Goal: Register for event/course

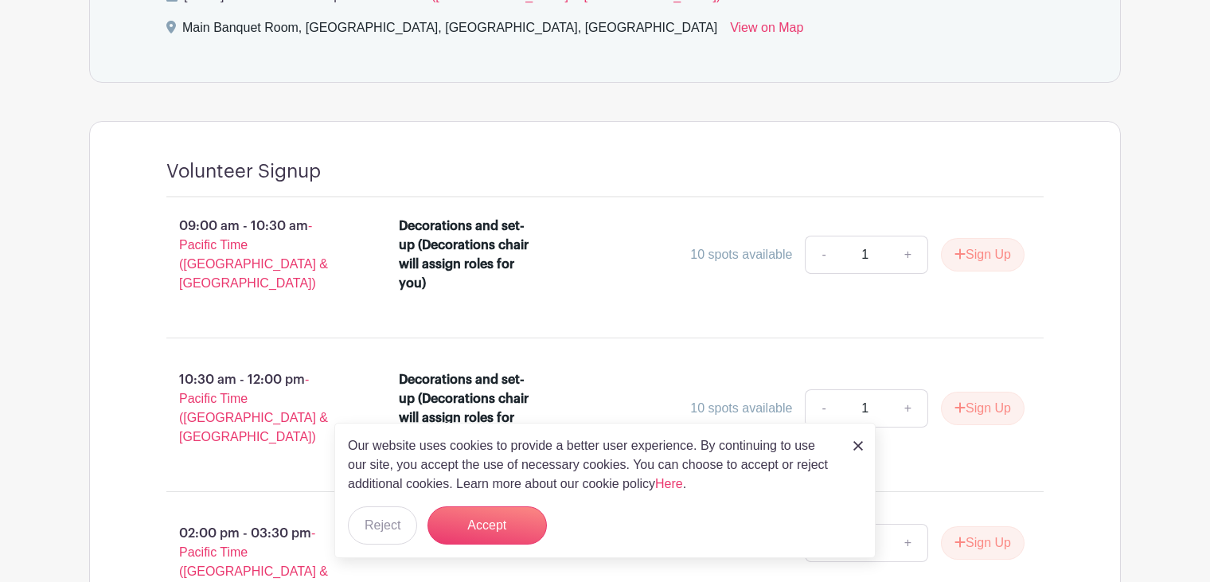
scroll to position [876, 0]
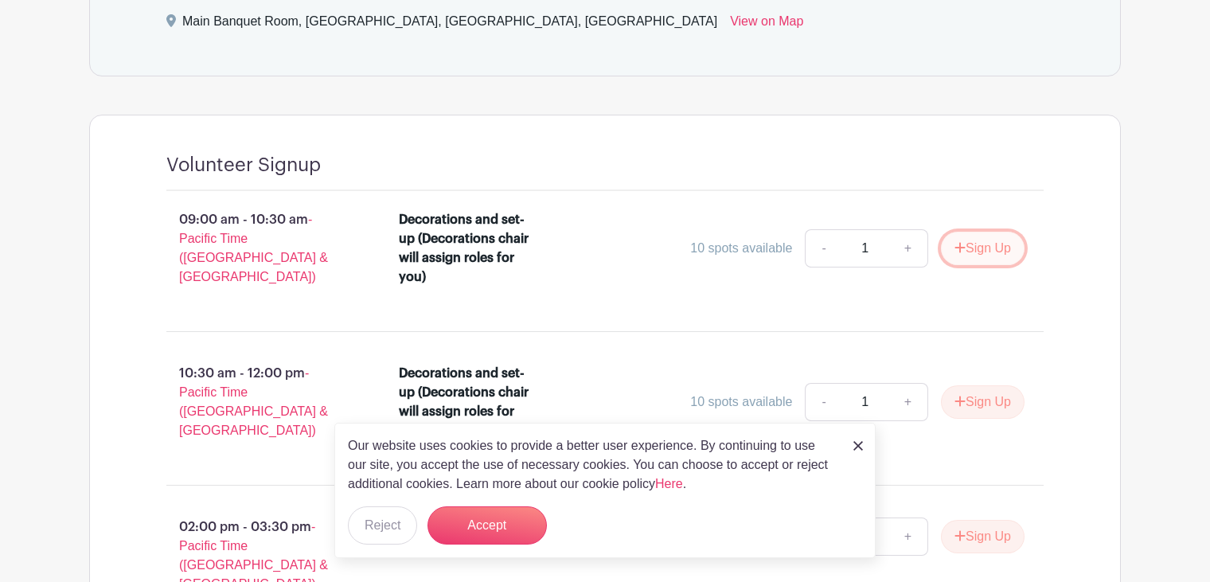
click at [955, 242] on icon "submit" at bounding box center [960, 247] width 11 height 13
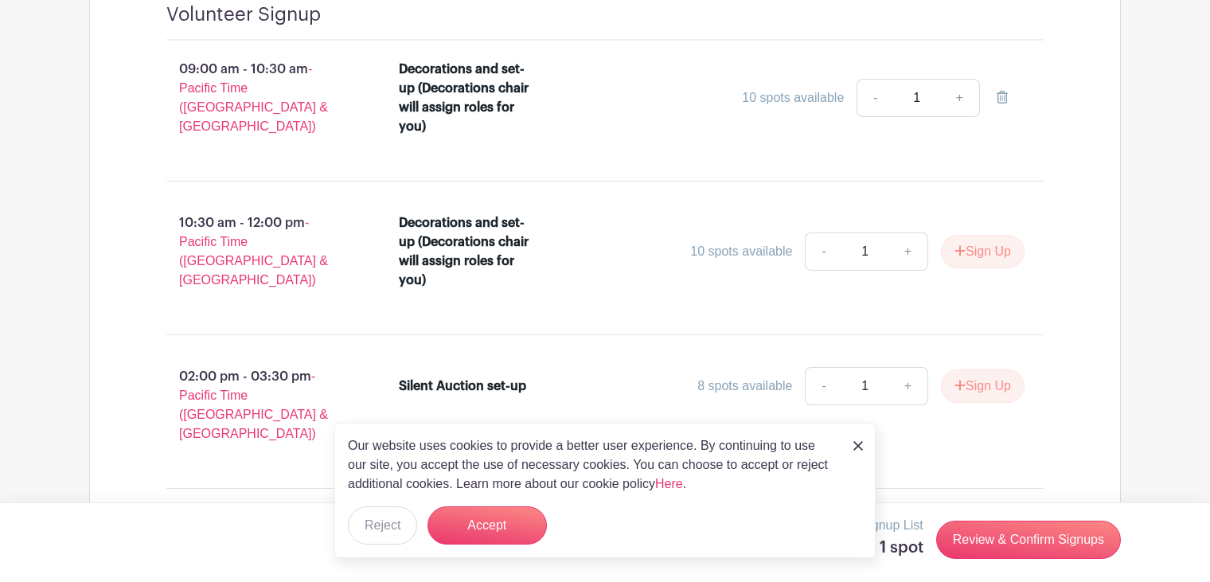
scroll to position [1035, 0]
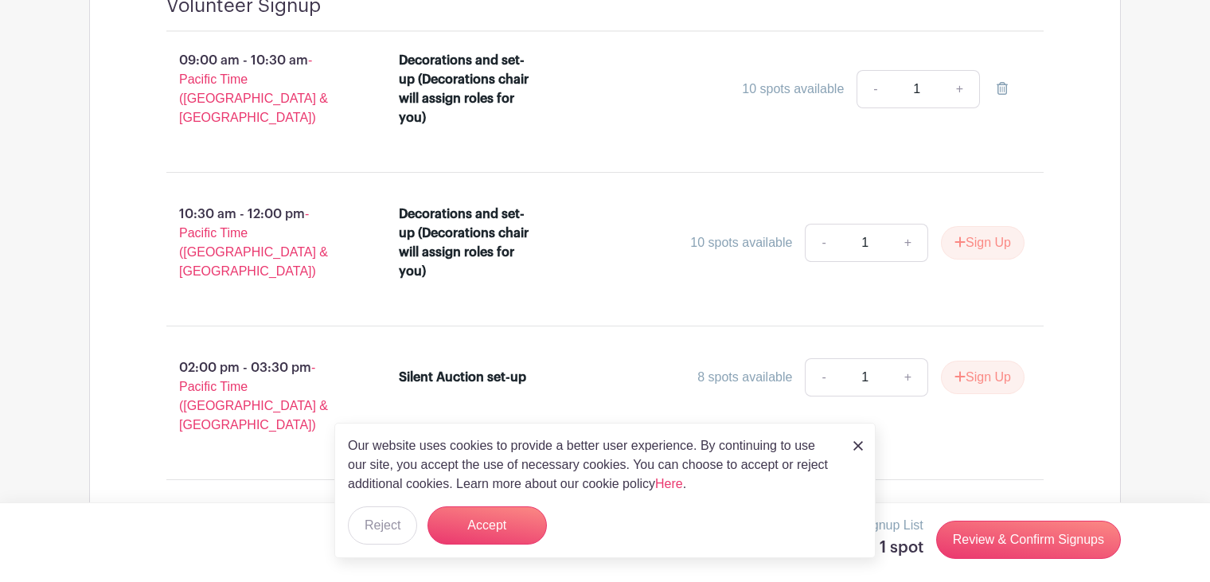
click at [862, 443] on div "Our website uses cookies to provide a better user experience. By continuing to …" at bounding box center [604, 490] width 541 height 135
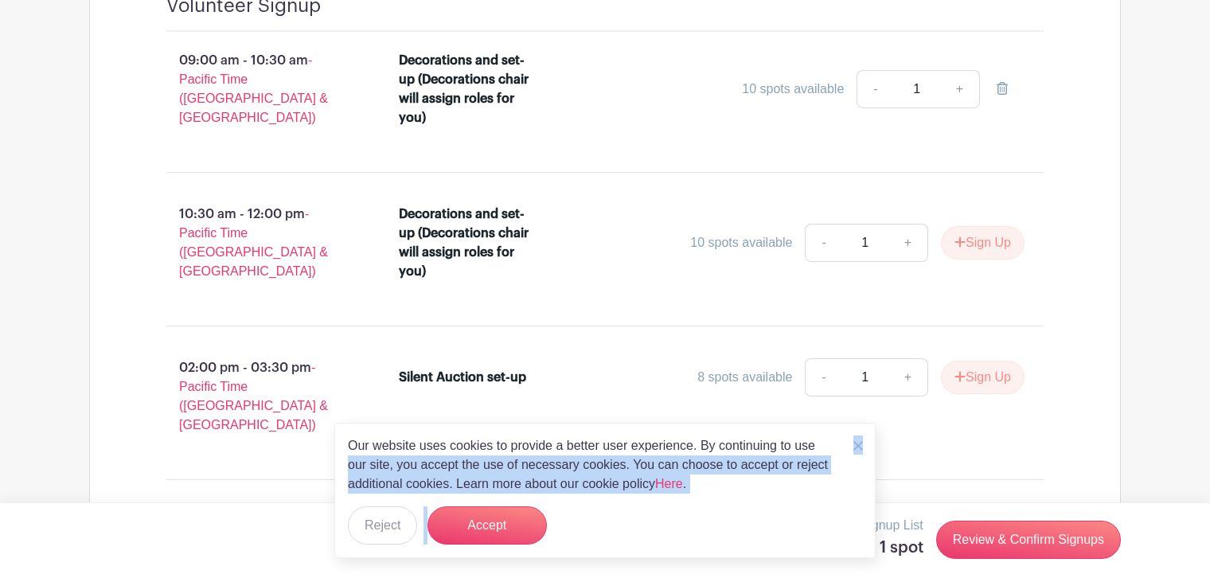
click at [857, 445] on img at bounding box center [859, 446] width 10 height 10
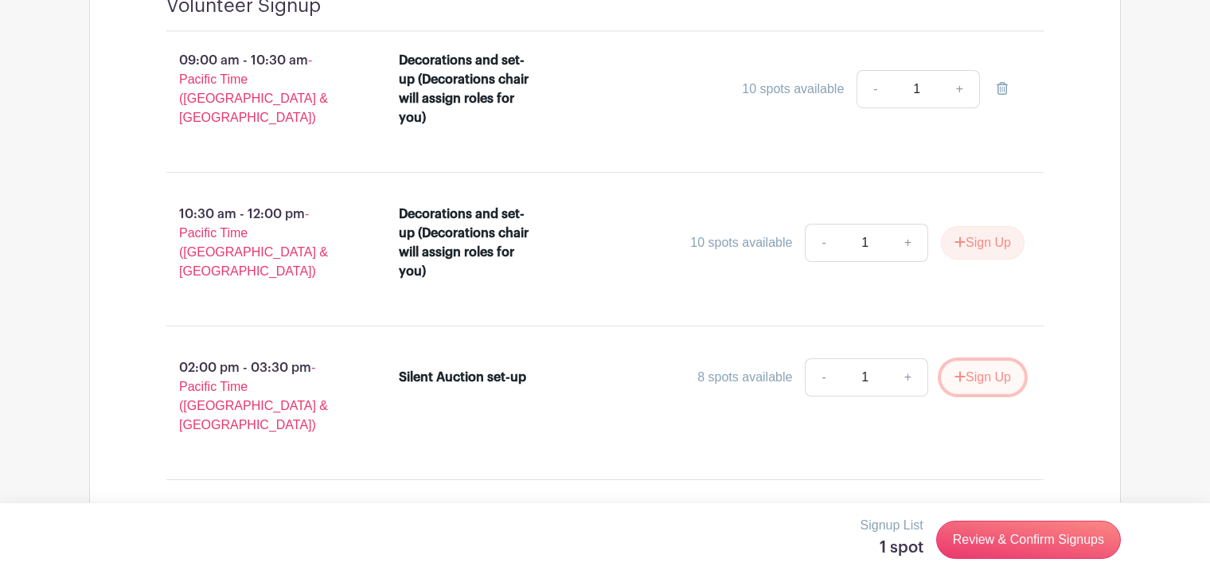
click at [994, 361] on button "Sign Up" at bounding box center [983, 377] width 84 height 33
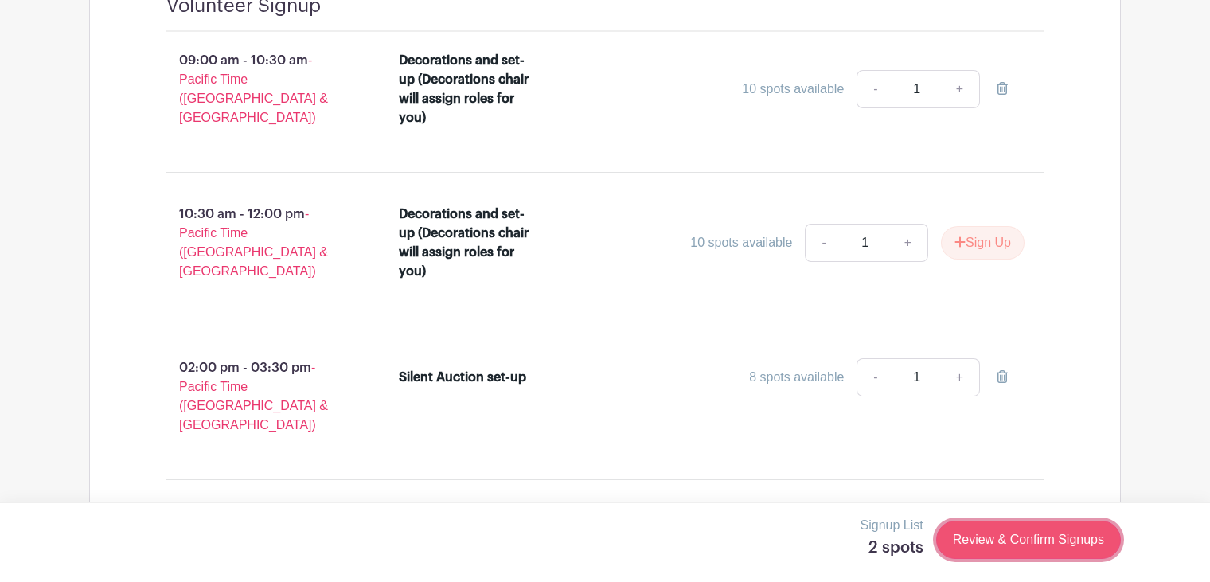
click at [1006, 532] on link "Review & Confirm Signups" at bounding box center [1028, 540] width 185 height 38
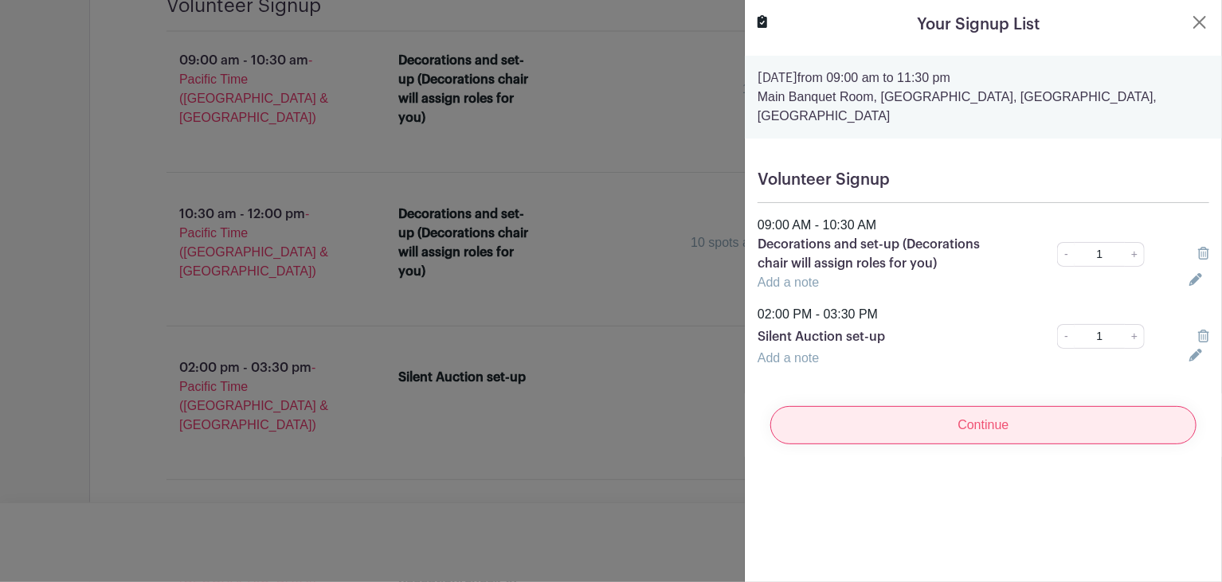
click at [932, 414] on input "Continue" at bounding box center [983, 425] width 426 height 38
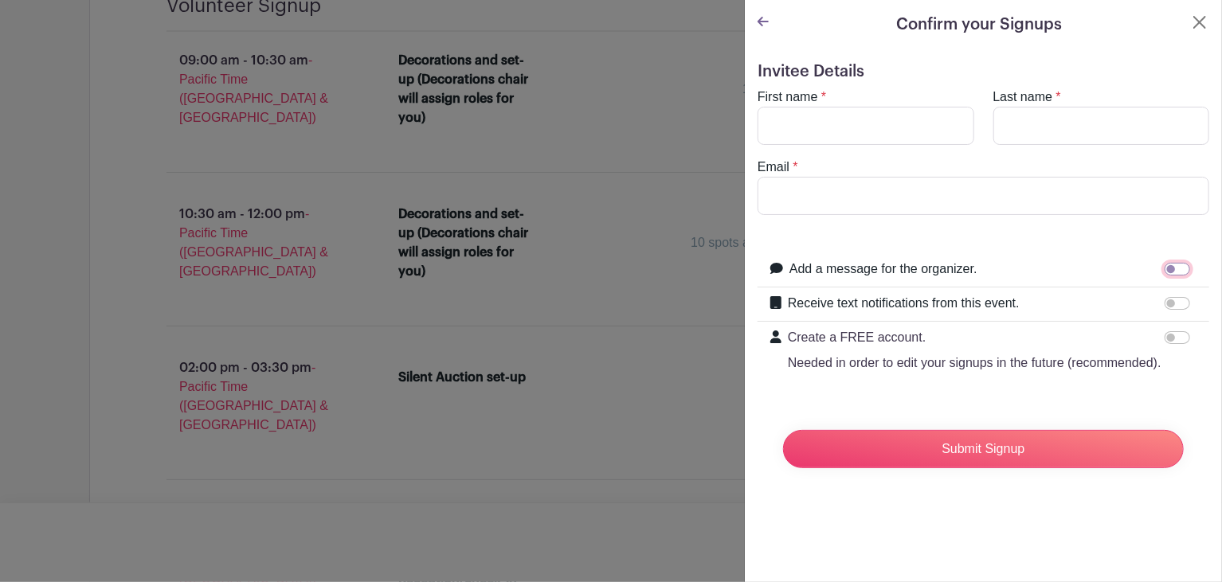
click at [1164, 271] on input "Add a message for the organizer." at bounding box center [1176, 269] width 25 height 13
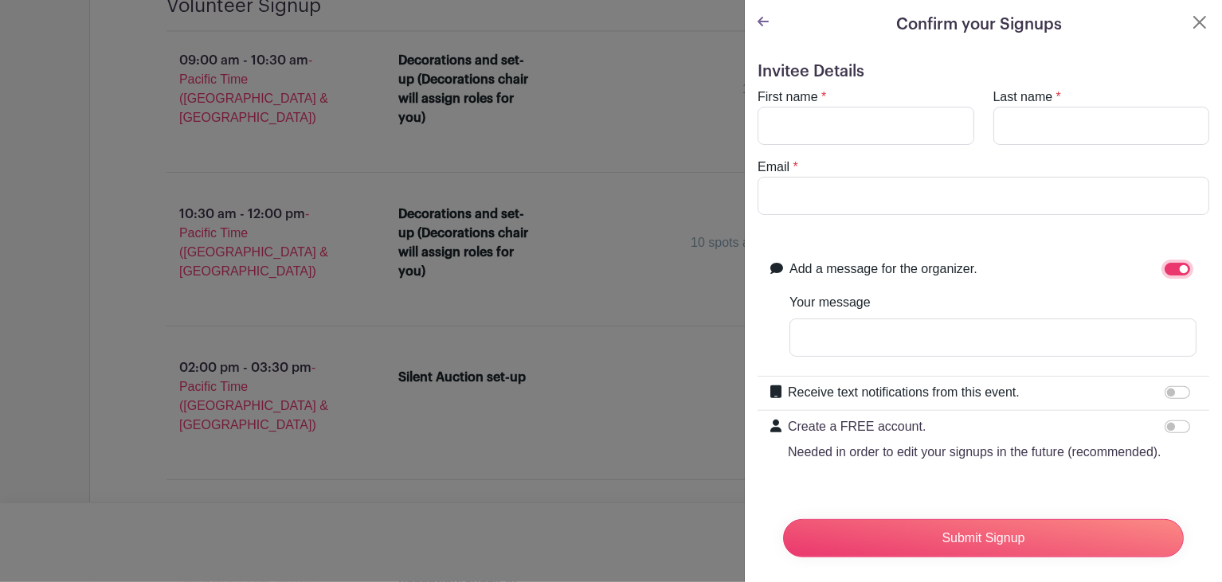
click at [1164, 271] on input "Add a message for the organizer." at bounding box center [1176, 269] width 25 height 13
checkbox input "false"
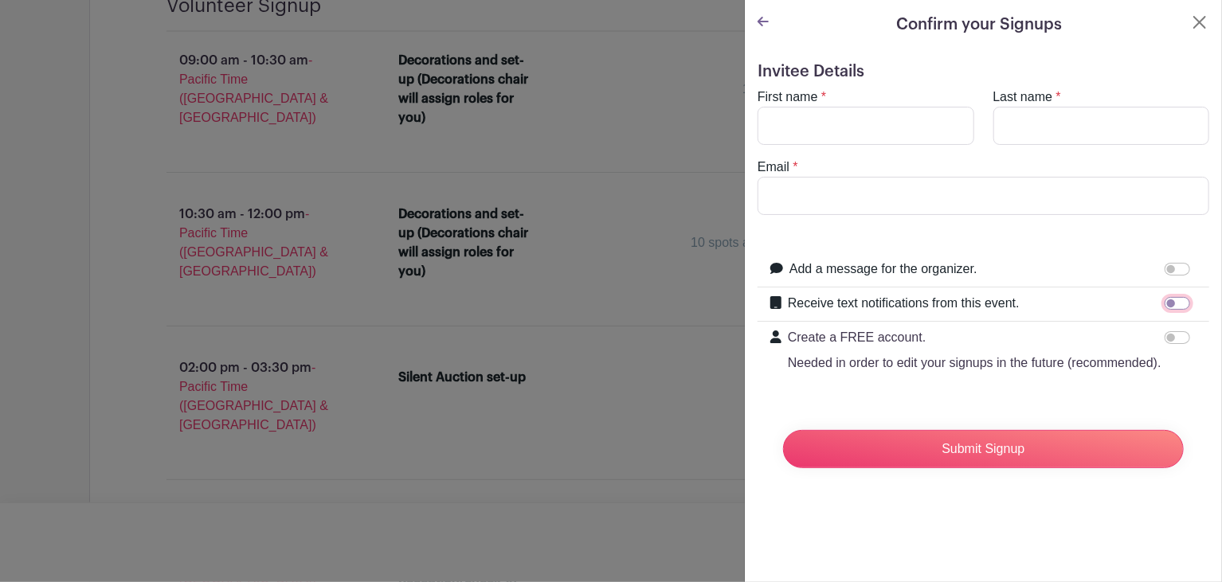
click at [1164, 303] on input "Receive text notifications from this event." at bounding box center [1176, 303] width 25 height 13
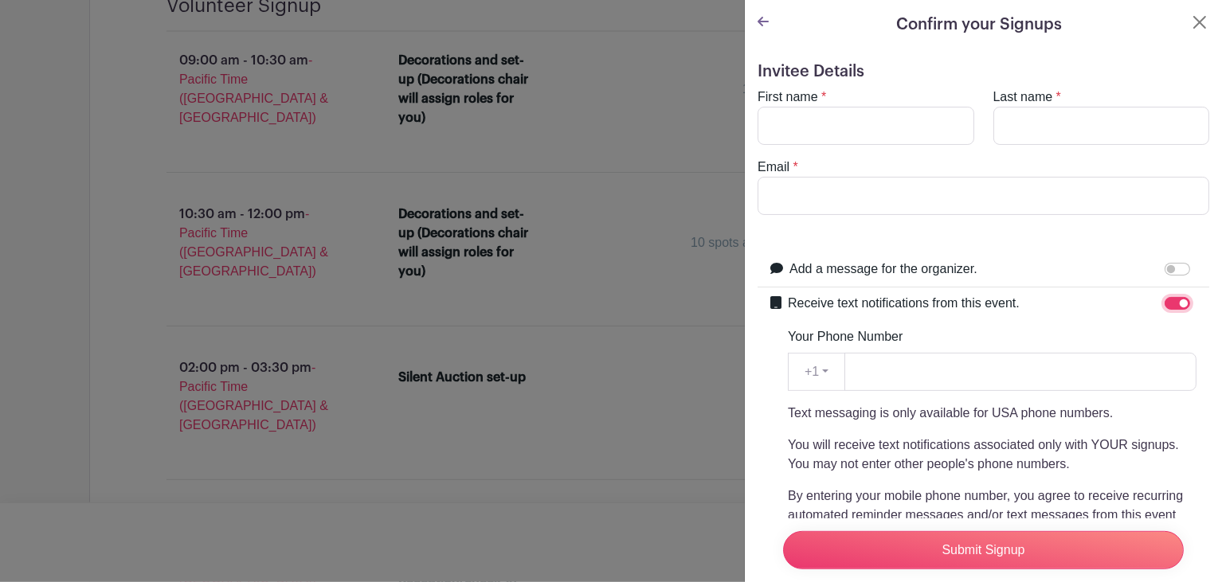
click at [1164, 303] on input "Receive text notifications from this event." at bounding box center [1176, 303] width 25 height 13
checkbox input "false"
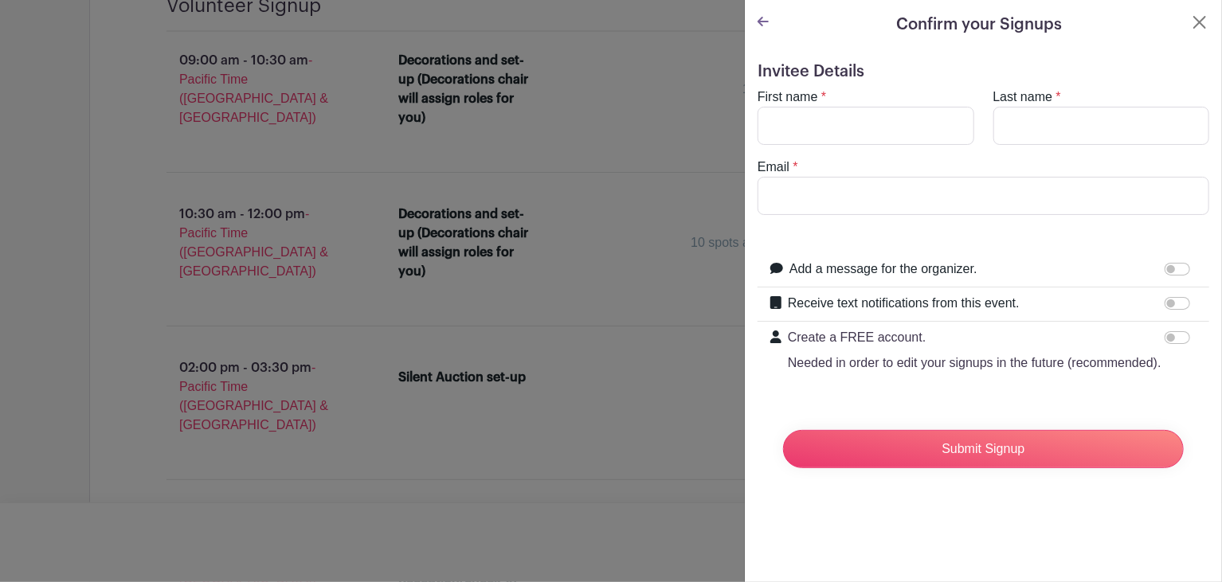
click at [1166, 329] on div at bounding box center [1180, 337] width 32 height 19
click at [1168, 338] on input "Create a FREE account. Needed in order to edit your signups in the future (reco…" at bounding box center [1176, 337] width 25 height 13
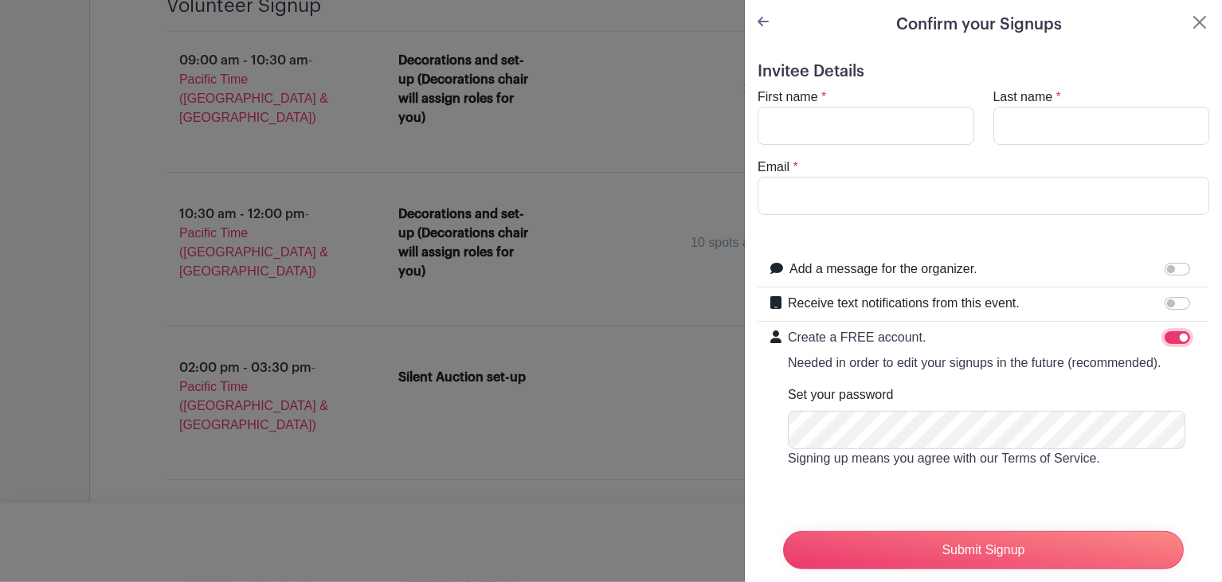
click at [1168, 338] on input "Create a FREE account. Needed in order to edit your signups in the future (reco…" at bounding box center [1176, 337] width 25 height 13
checkbox input "false"
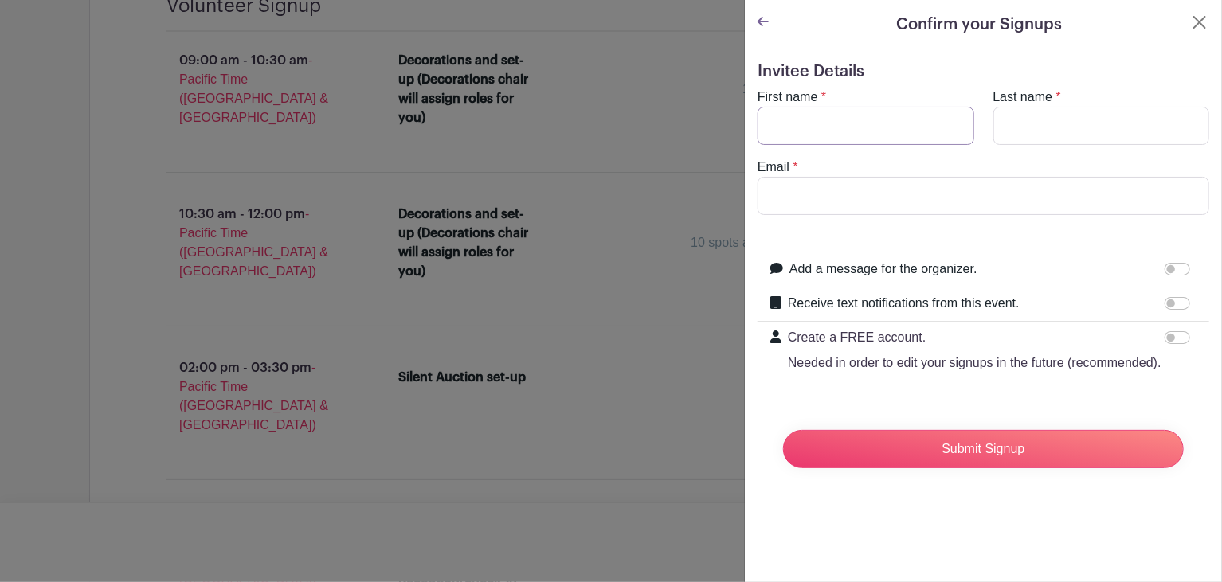
click at [887, 137] on input "First name" at bounding box center [865, 126] width 217 height 38
type input "Lex"
type input "Harrison"
type input "lharrison@parkinsonassociation.ca"
click at [783, 430] on input "Submit Signup" at bounding box center [983, 449] width 401 height 38
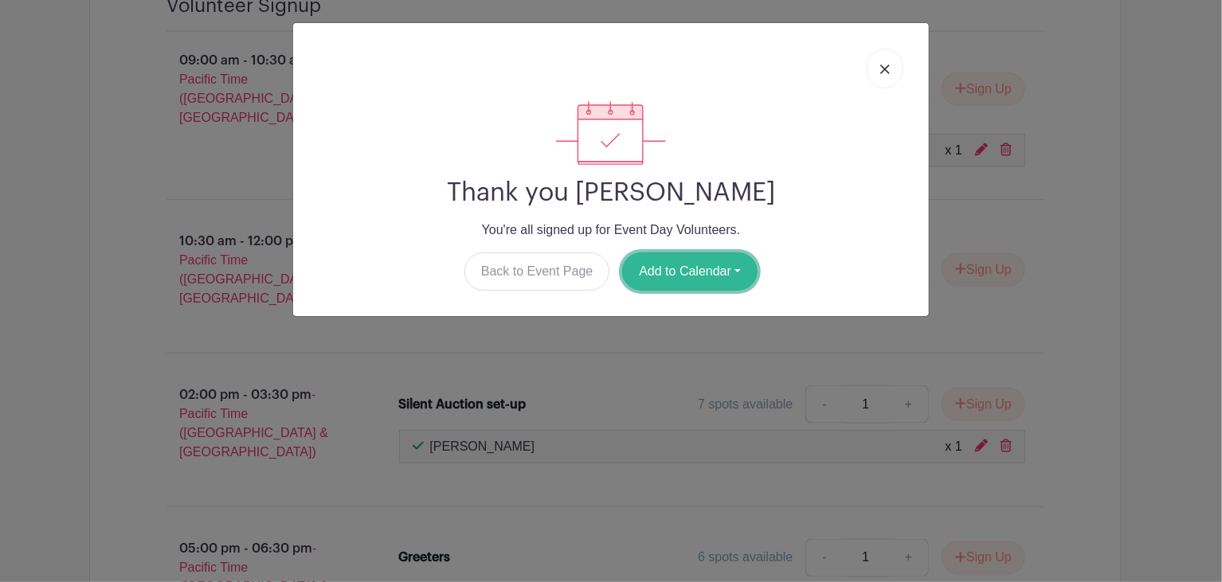
click at [729, 269] on button "Add to Calendar" at bounding box center [689, 271] width 135 height 38
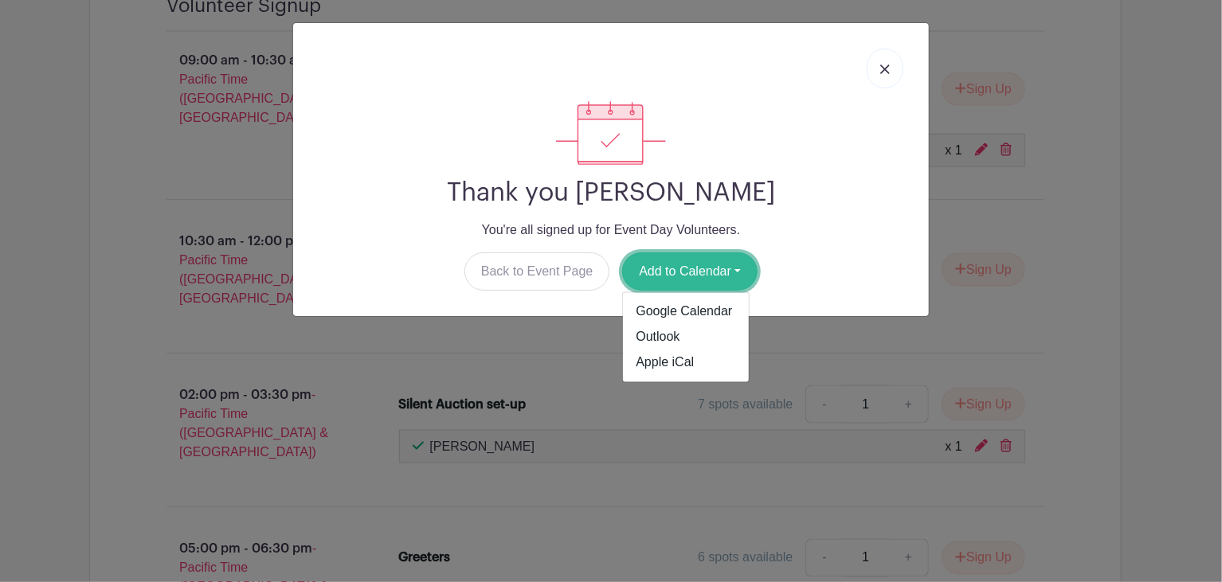
click at [729, 269] on button "Add to Calendar" at bounding box center [689, 271] width 135 height 38
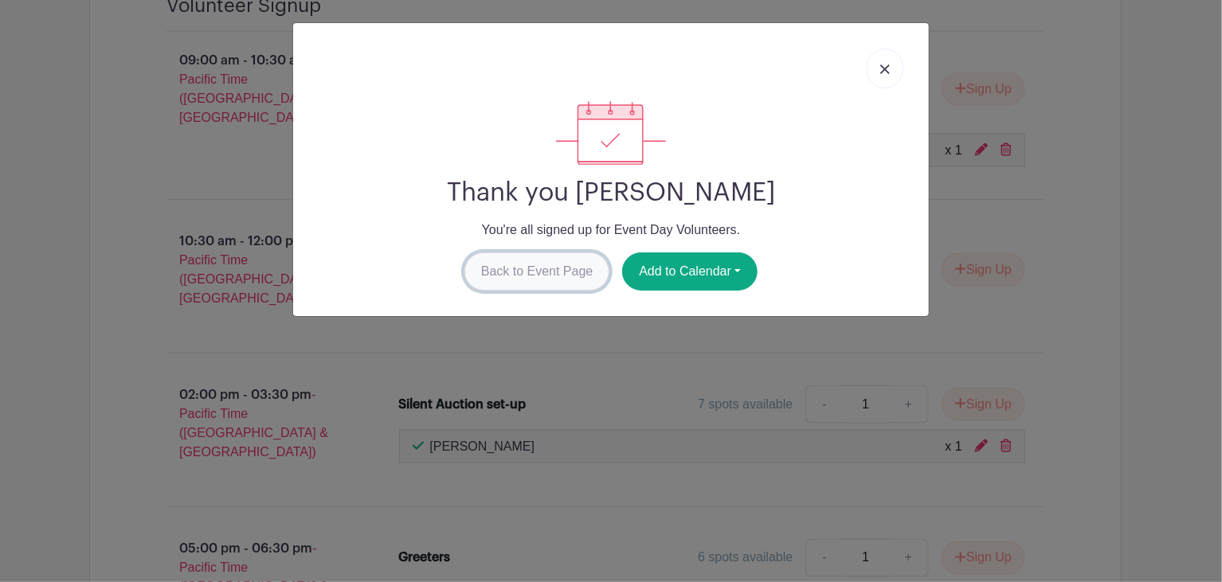
click at [581, 266] on link "Back to Event Page" at bounding box center [537, 271] width 146 height 38
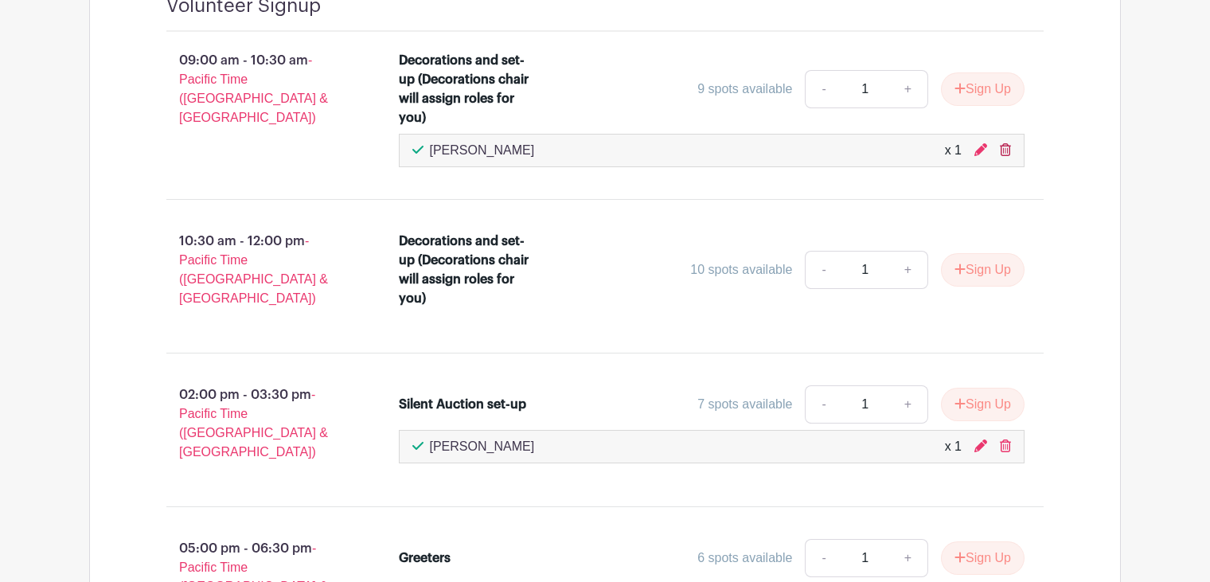
click at [1010, 147] on icon at bounding box center [1005, 149] width 11 height 13
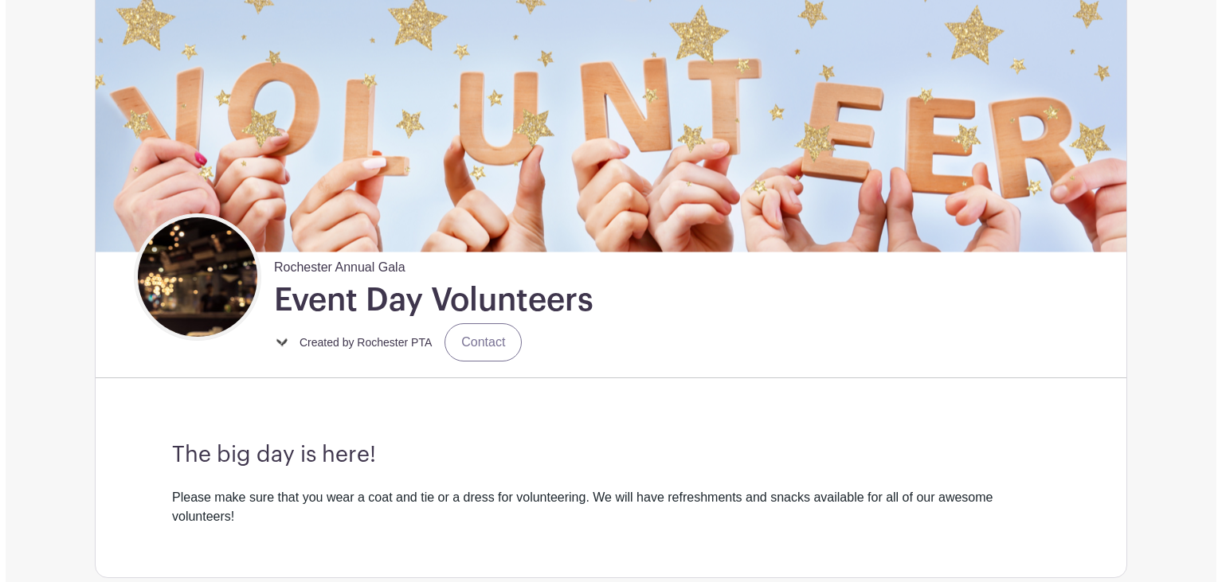
scroll to position [0, 0]
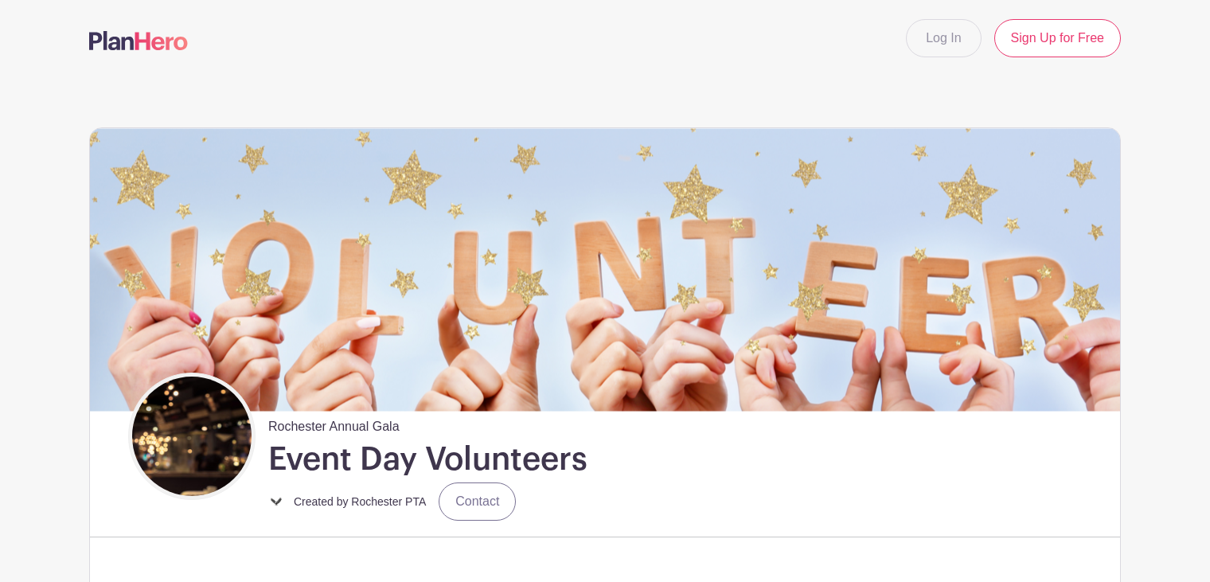
click at [146, 45] on img at bounding box center [138, 40] width 99 height 19
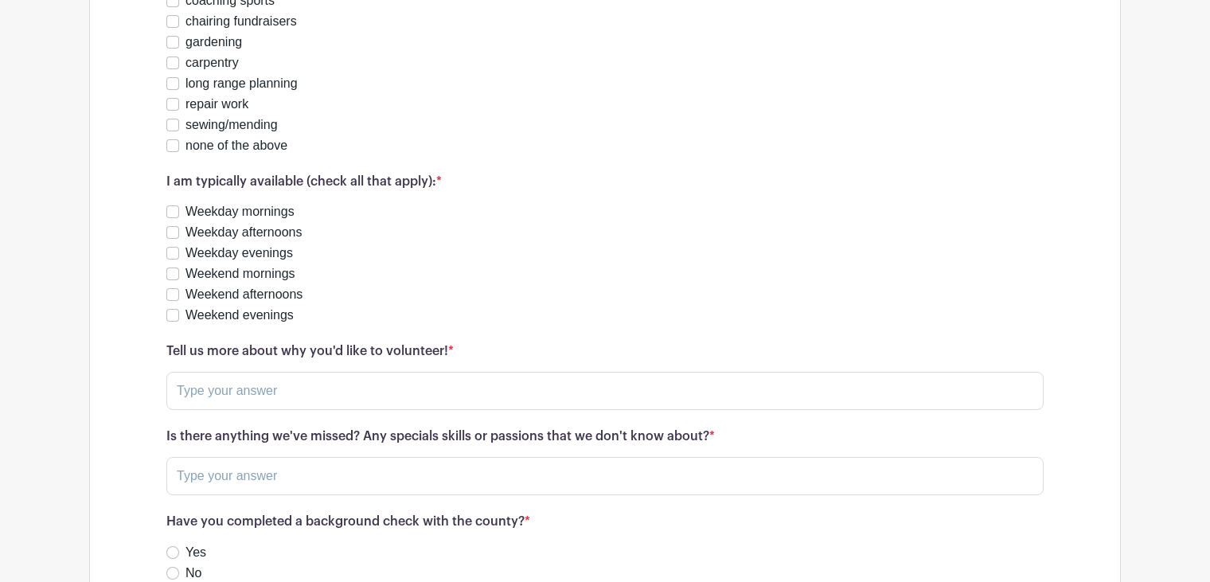
scroll to position [1335, 0]
